Goal: Find specific page/section: Find specific page/section

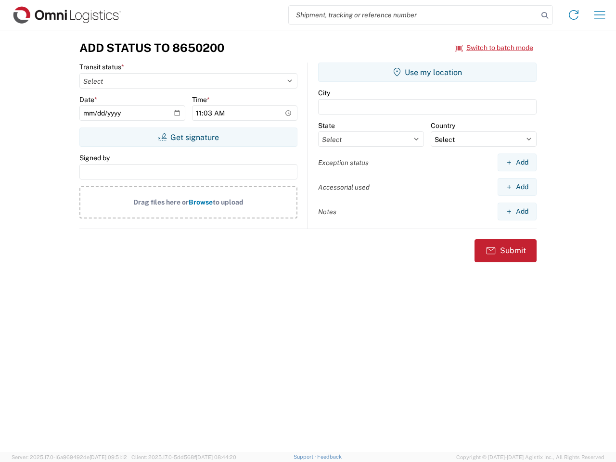
click at [413, 15] on input "search" at bounding box center [413, 15] width 249 height 18
click at [545, 15] on icon at bounding box center [544, 15] width 13 height 13
click at [574, 15] on icon at bounding box center [573, 14] width 15 height 15
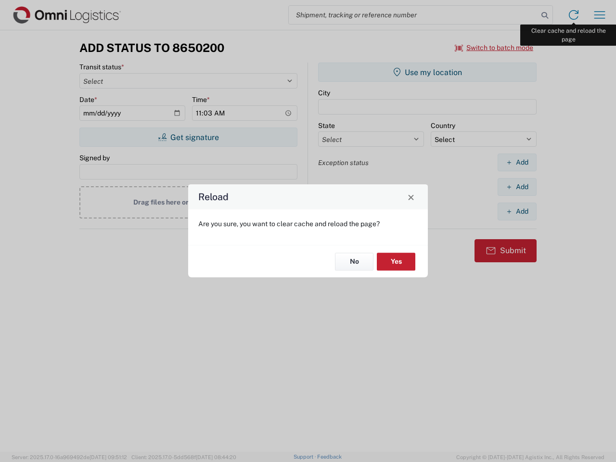
click at [600, 15] on div "Reload Are you sure, you want to clear cache and reload the page? No Yes" at bounding box center [308, 231] width 616 height 462
click at [494, 48] on div "Reload Are you sure, you want to clear cache and reload the page? No Yes" at bounding box center [308, 231] width 616 height 462
click at [188, 137] on div "Reload Are you sure, you want to clear cache and reload the page? No Yes" at bounding box center [308, 231] width 616 height 462
click at [427, 72] on div "Reload Are you sure, you want to clear cache and reload the page? No Yes" at bounding box center [308, 231] width 616 height 462
click at [517, 162] on div "Reload Are you sure, you want to clear cache and reload the page? No Yes" at bounding box center [308, 231] width 616 height 462
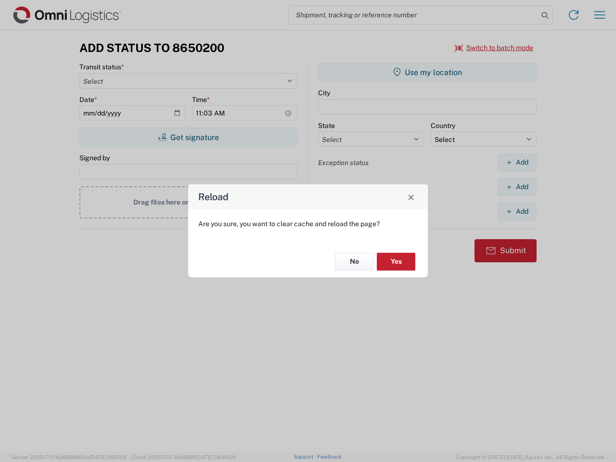
click at [517, 187] on div "Reload Are you sure, you want to clear cache and reload the page? No Yes" at bounding box center [308, 231] width 616 height 462
click at [517, 211] on div "Reload Are you sure, you want to clear cache and reload the page? No Yes" at bounding box center [308, 231] width 616 height 462
